Goal: Complete application form

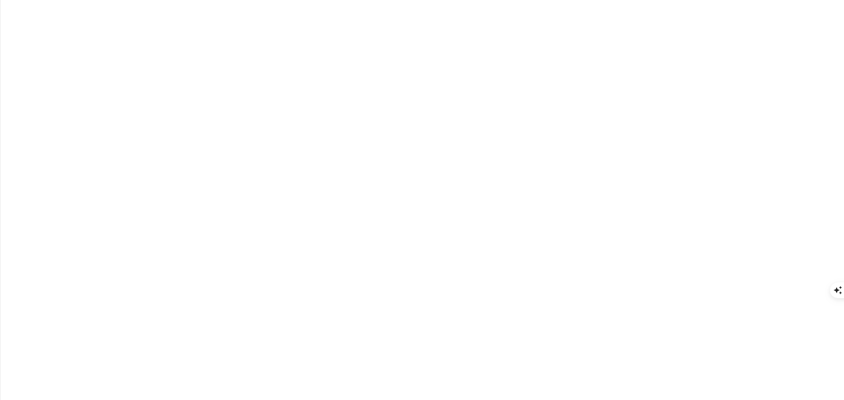
type input "[PERSON_NAME]"
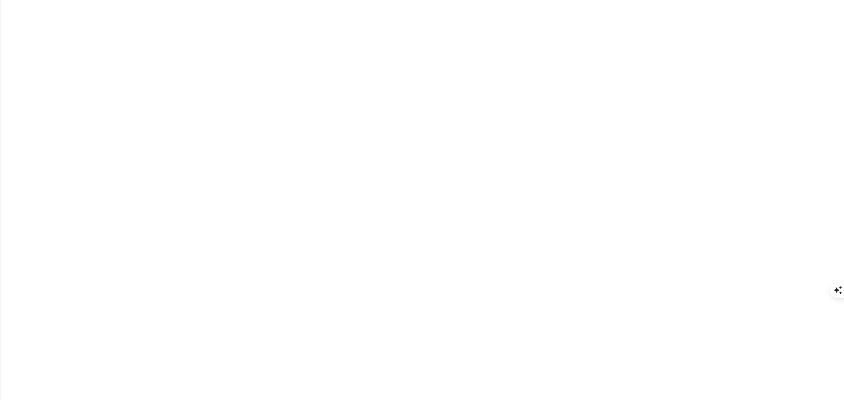
type input "UI Designer"
click at [3, 3] on button "Fragen Sie zu diesem Bild" at bounding box center [3, 3] width 0 height 0
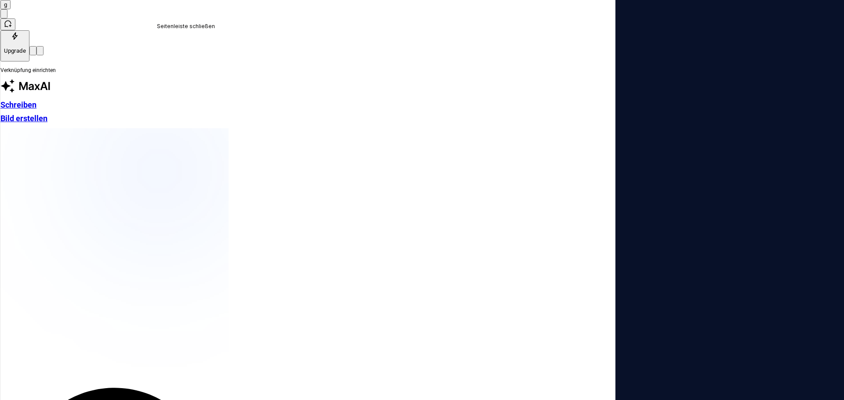
click at [44, 46] on button "button" at bounding box center [39, 50] width 7 height 9
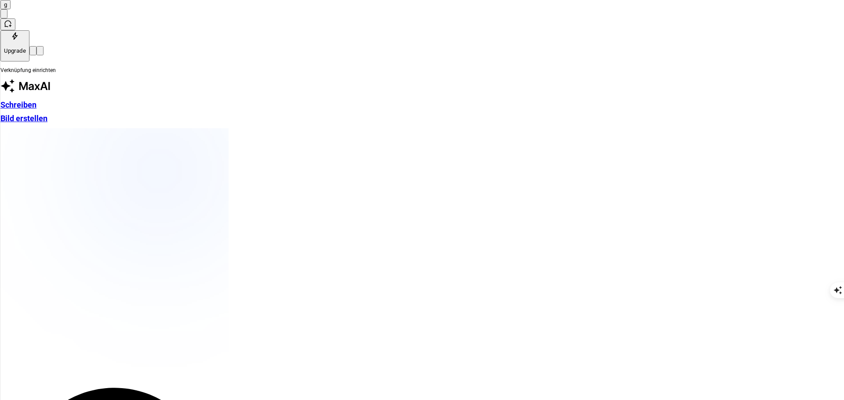
click at [763, 18] on html "Nice to meet you! What’s your role? We’ll show this on your profile, so your te…" at bounding box center [422, 200] width 844 height 400
click at [604, 93] on html "Nice to meet you! What’s your role? We’ll show this on your profile, so your te…" at bounding box center [422, 200] width 844 height 400
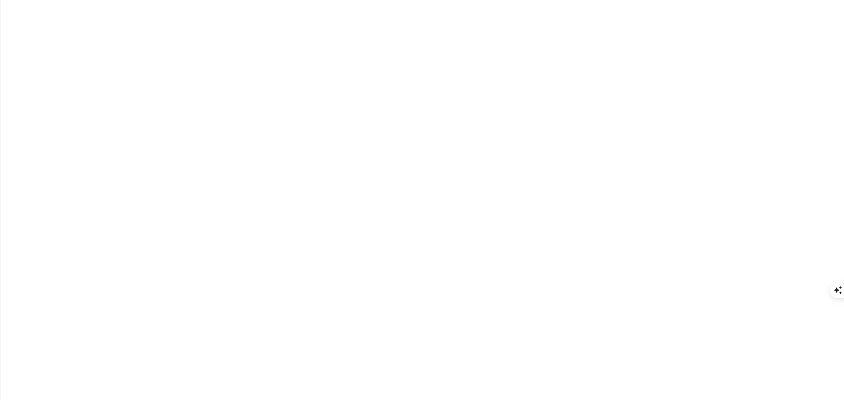
drag, startPoint x: 114, startPoint y: 145, endPoint x: 101, endPoint y: 144, distance: 13.2
type input "UX Designer"
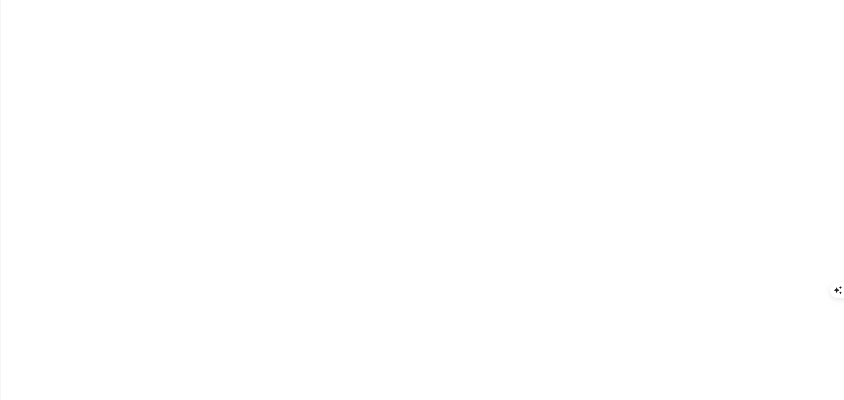
type input "Datawerk"
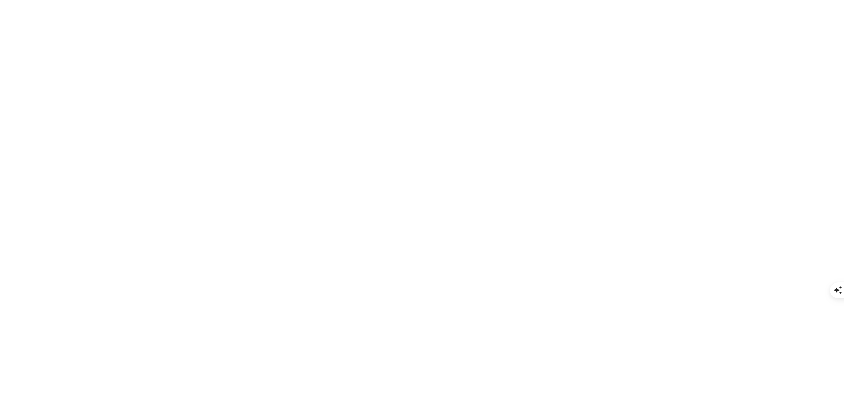
type input "DWDS"
